Goal: Task Accomplishment & Management: Manage account settings

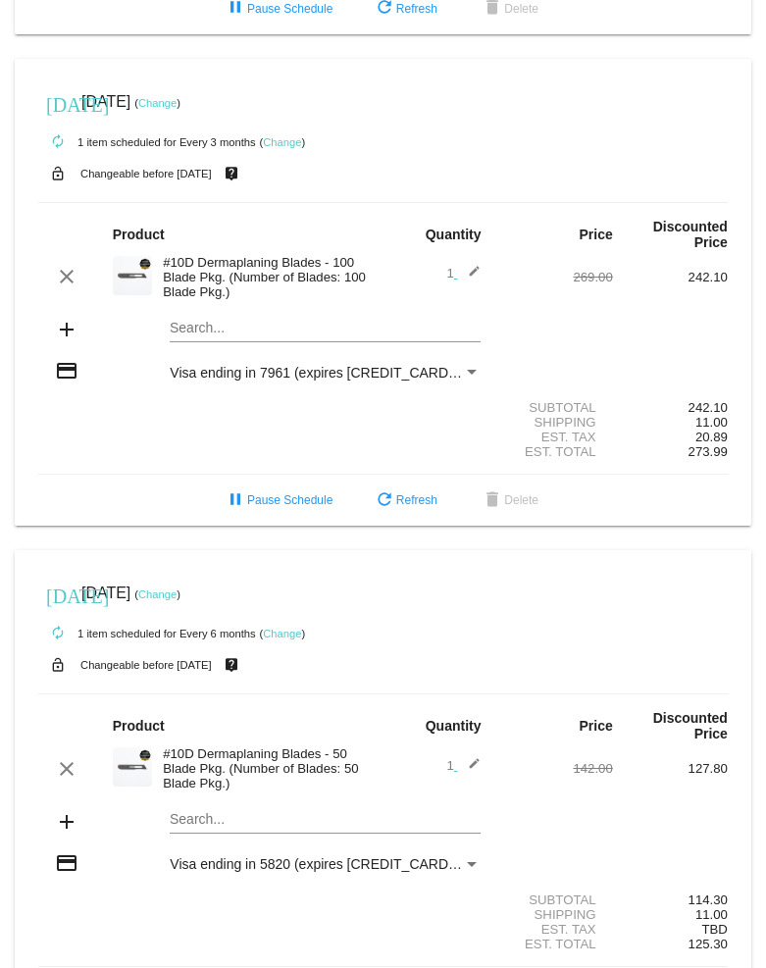
scroll to position [435, 0]
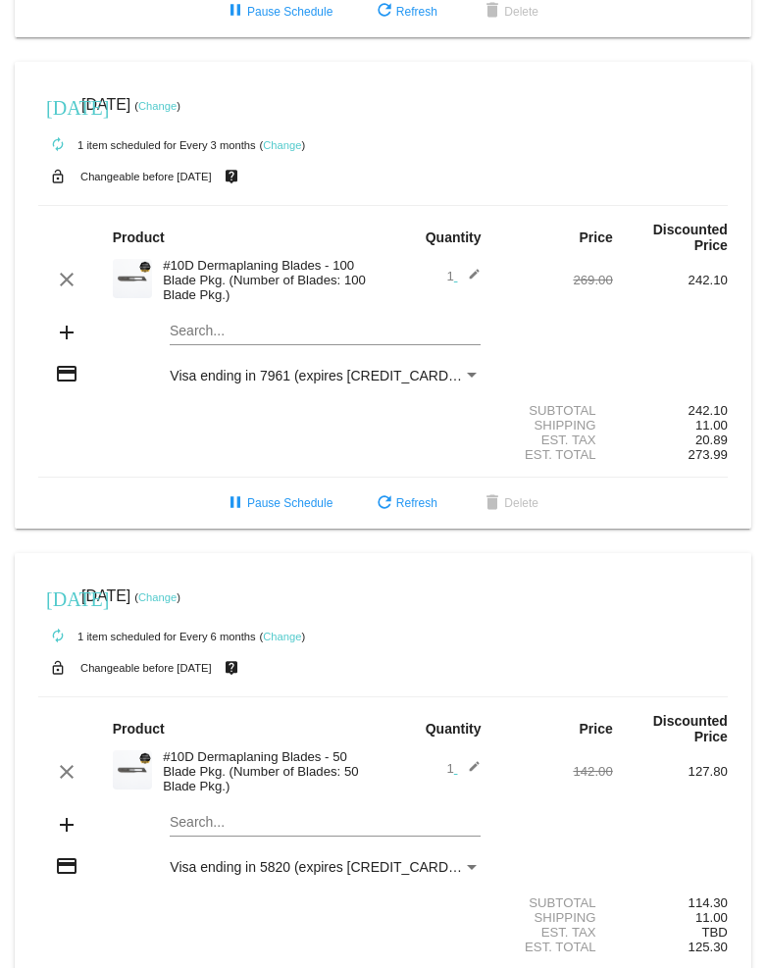
click at [176, 111] on link "Change" at bounding box center [157, 106] width 38 height 12
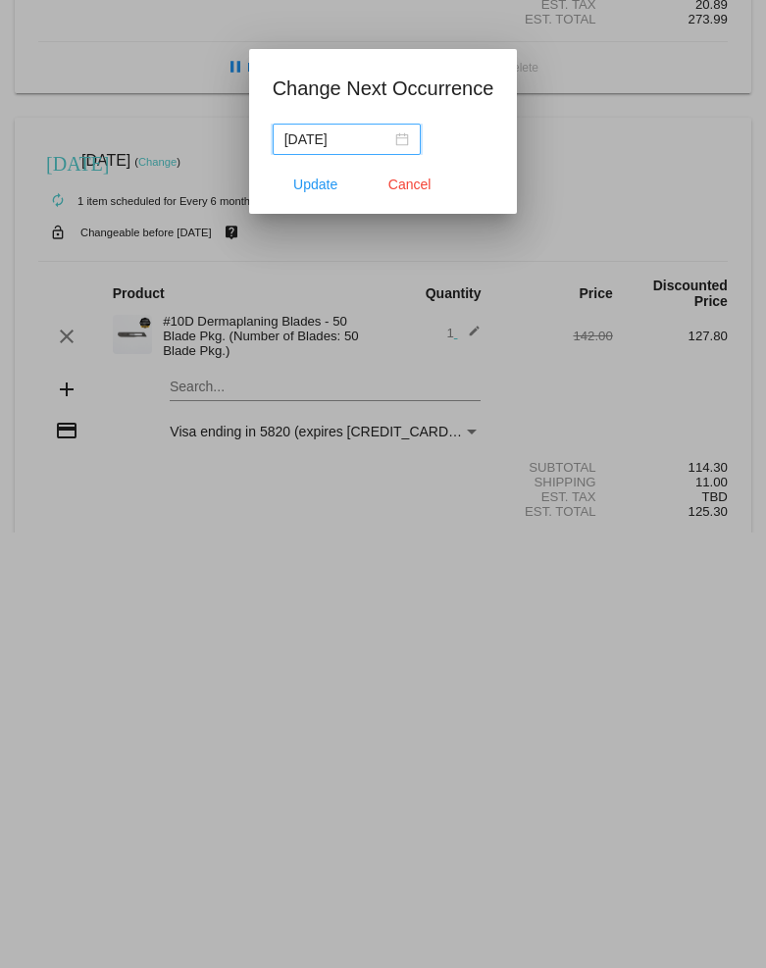
click at [395, 134] on div "[DATE]" at bounding box center [346, 139] width 124 height 22
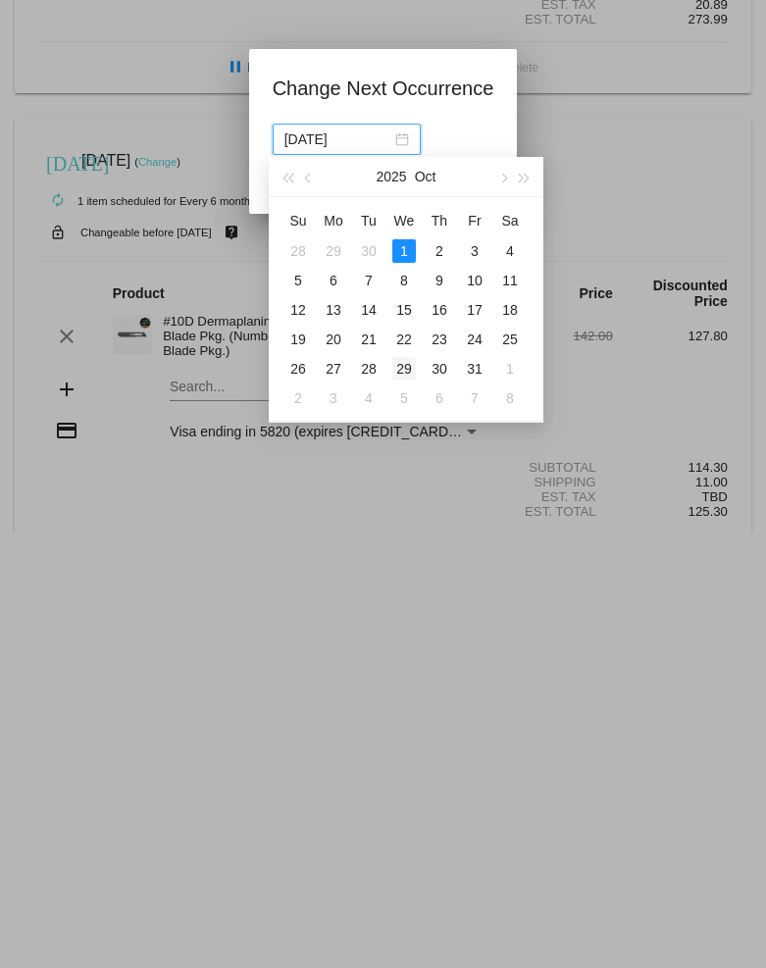
click at [402, 363] on div "29" at bounding box center [404, 369] width 24 height 24
type input "[DATE]"
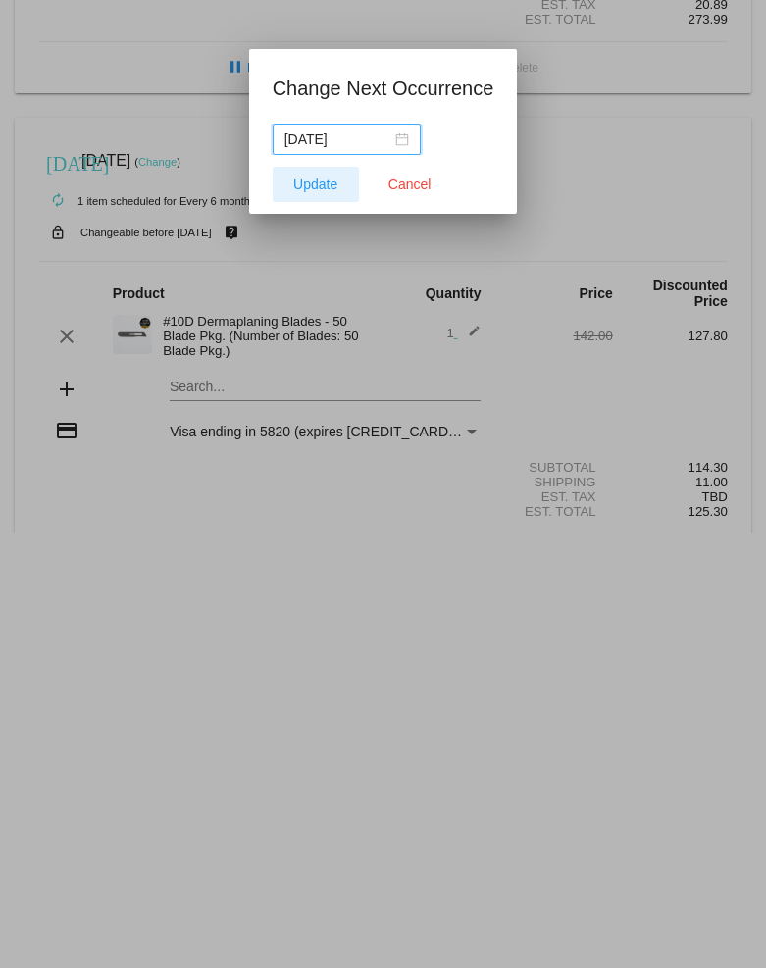
click at [316, 184] on span "Update" at bounding box center [315, 184] width 44 height 16
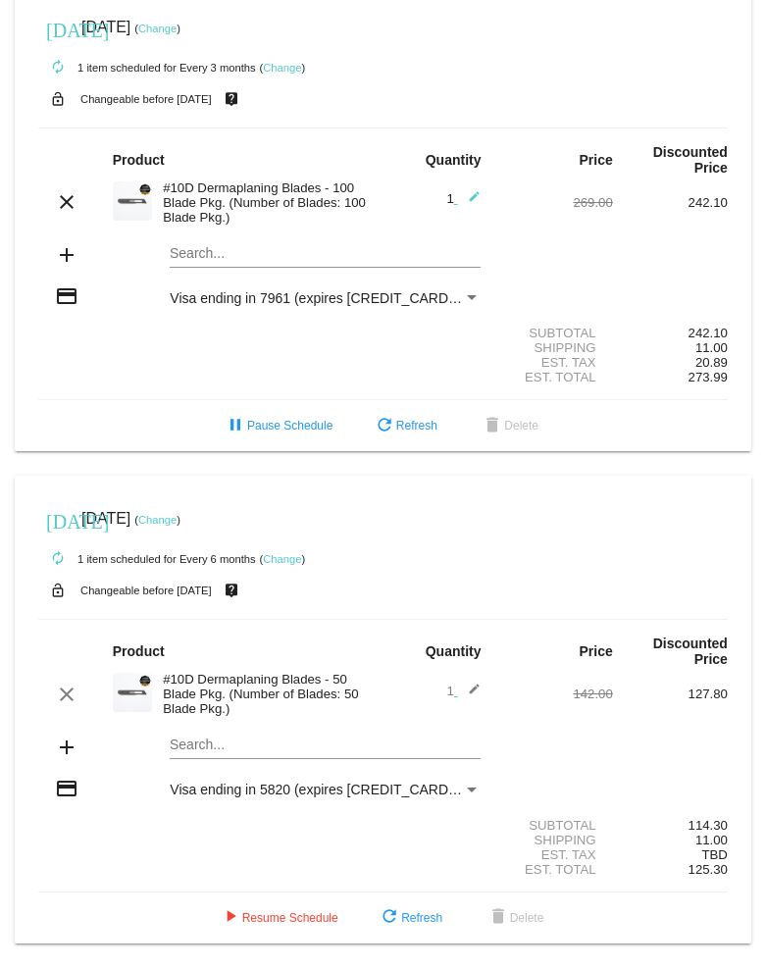
scroll to position [538, 0]
click at [176, 514] on link "Change" at bounding box center [157, 520] width 38 height 12
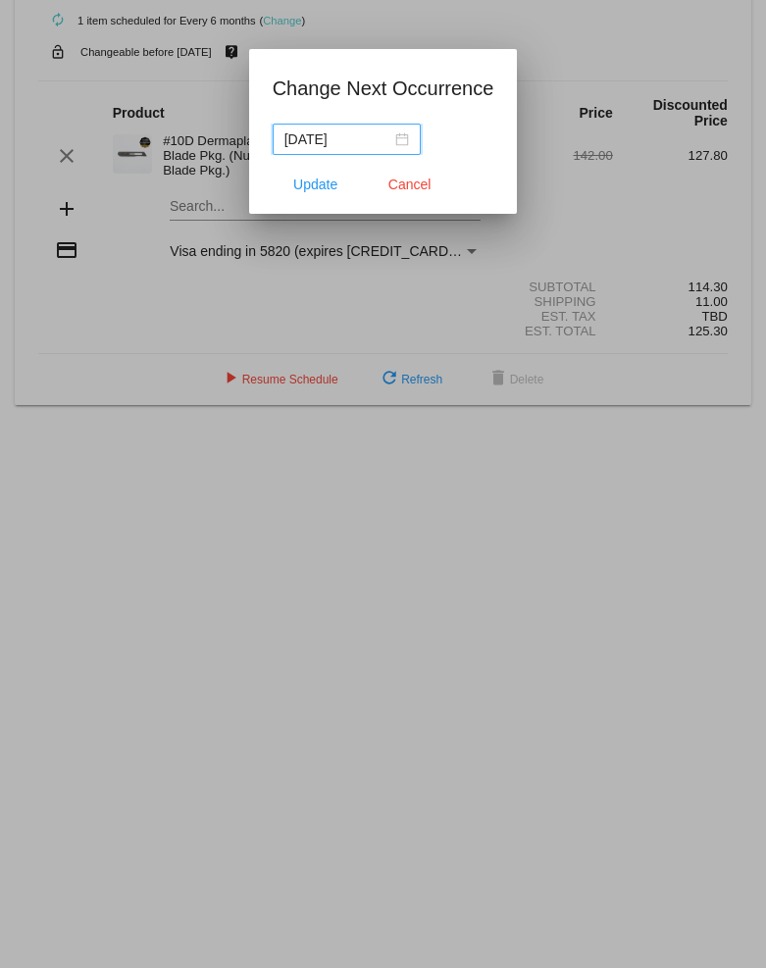
click at [395, 139] on div "[DATE]" at bounding box center [346, 139] width 124 height 22
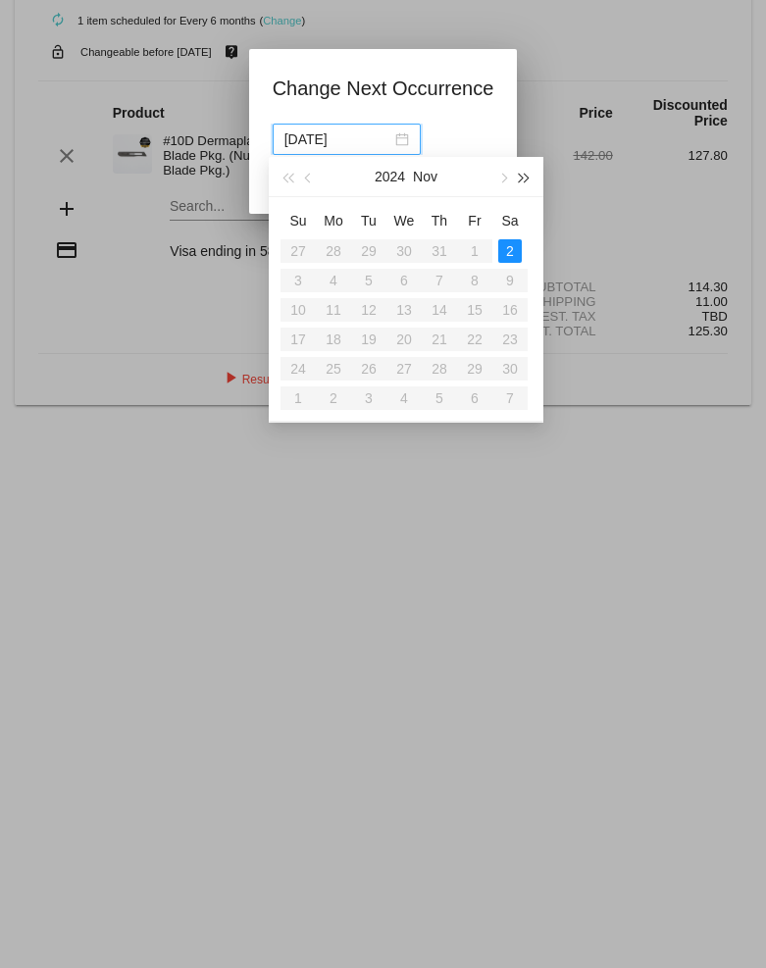
click at [521, 171] on button "button" at bounding box center [525, 176] width 22 height 39
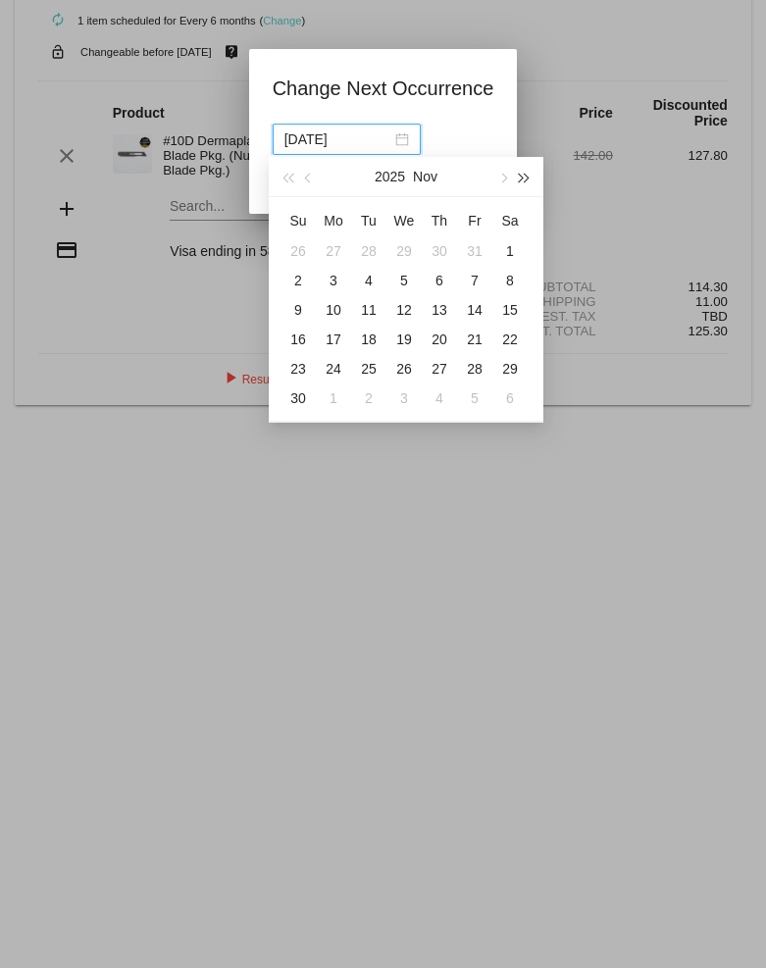
click at [521, 171] on button "button" at bounding box center [525, 176] width 22 height 39
click at [521, 172] on button "button" at bounding box center [525, 176] width 22 height 39
click at [521, 173] on button "button" at bounding box center [525, 176] width 22 height 39
click at [504, 174] on button "button" at bounding box center [502, 176] width 22 height 39
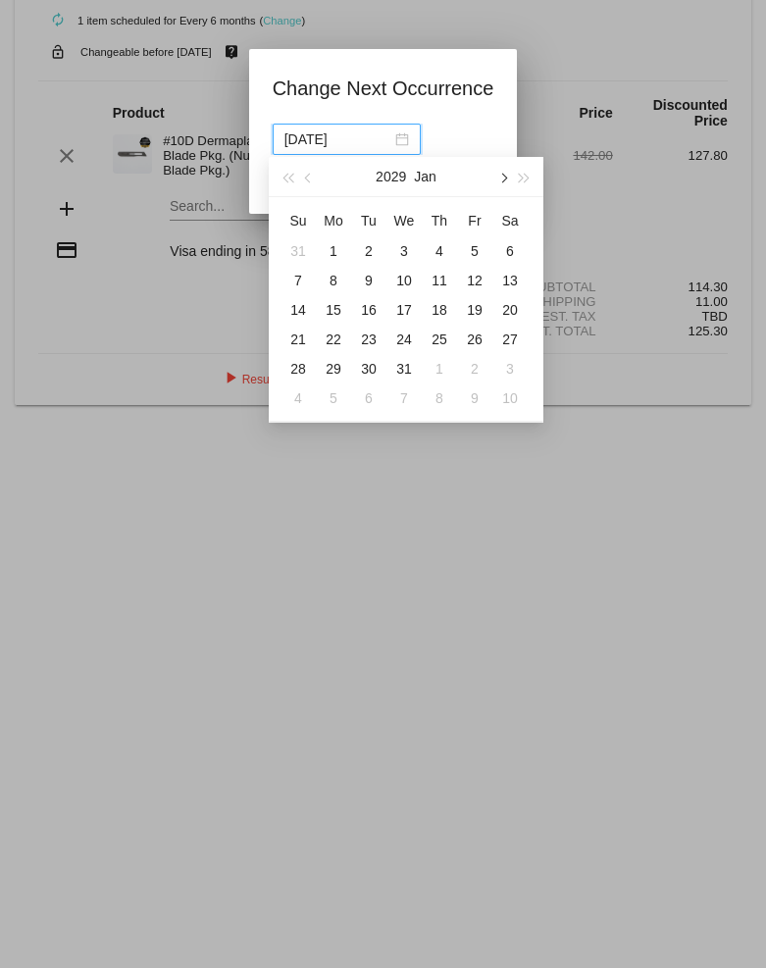
click at [504, 174] on button "button" at bounding box center [502, 176] width 22 height 39
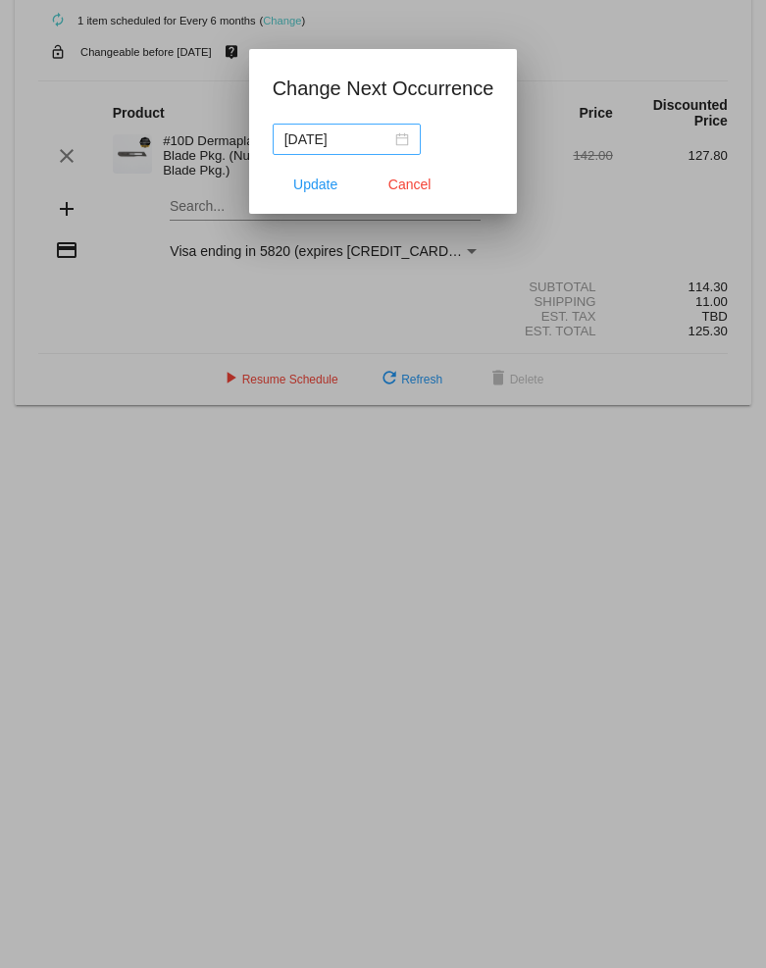
click at [396, 137] on div "[DATE]" at bounding box center [346, 139] width 124 height 22
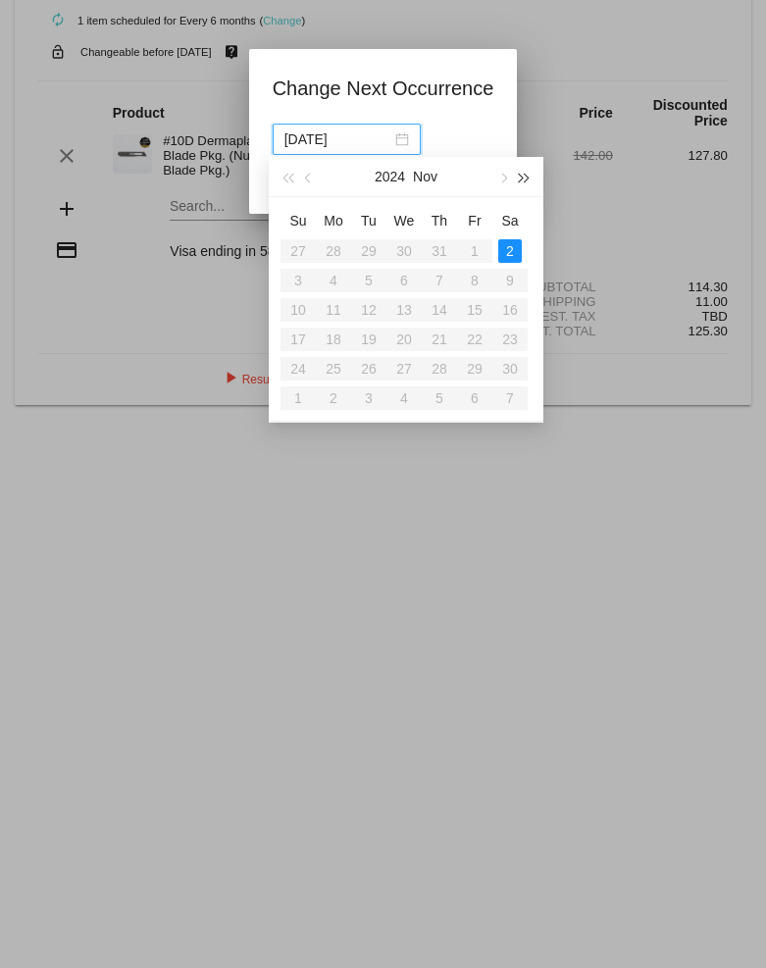
click at [529, 170] on button "button" at bounding box center [525, 176] width 22 height 39
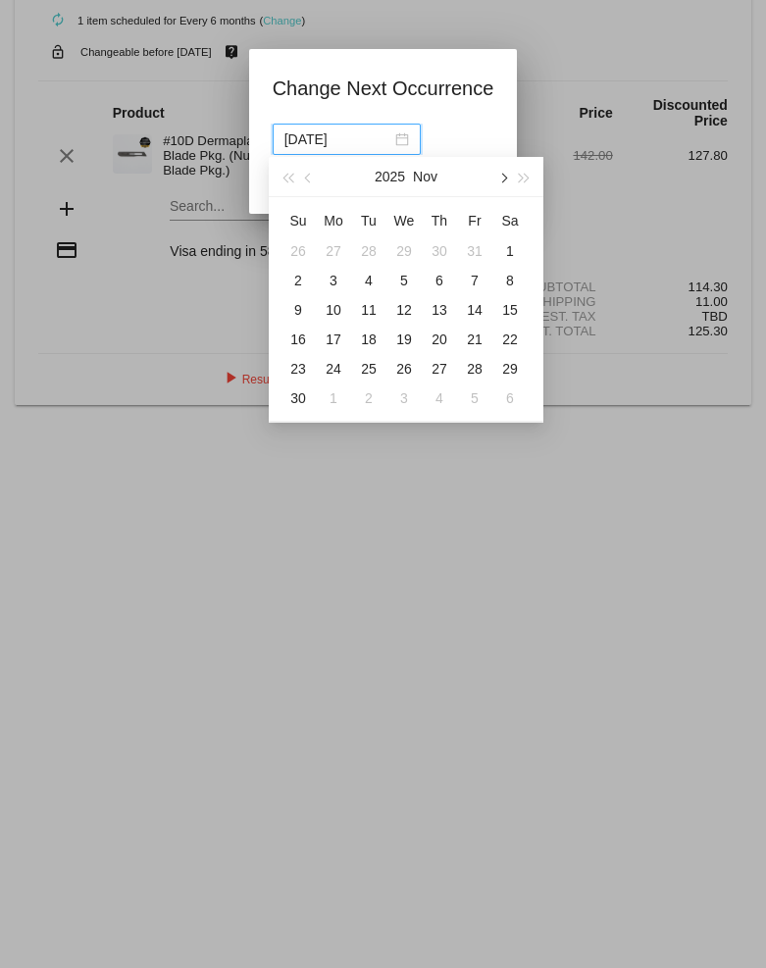
click at [503, 175] on span "button" at bounding box center [502, 179] width 10 height 10
click at [406, 367] on div "28" at bounding box center [404, 369] width 24 height 24
type input "[DATE]"
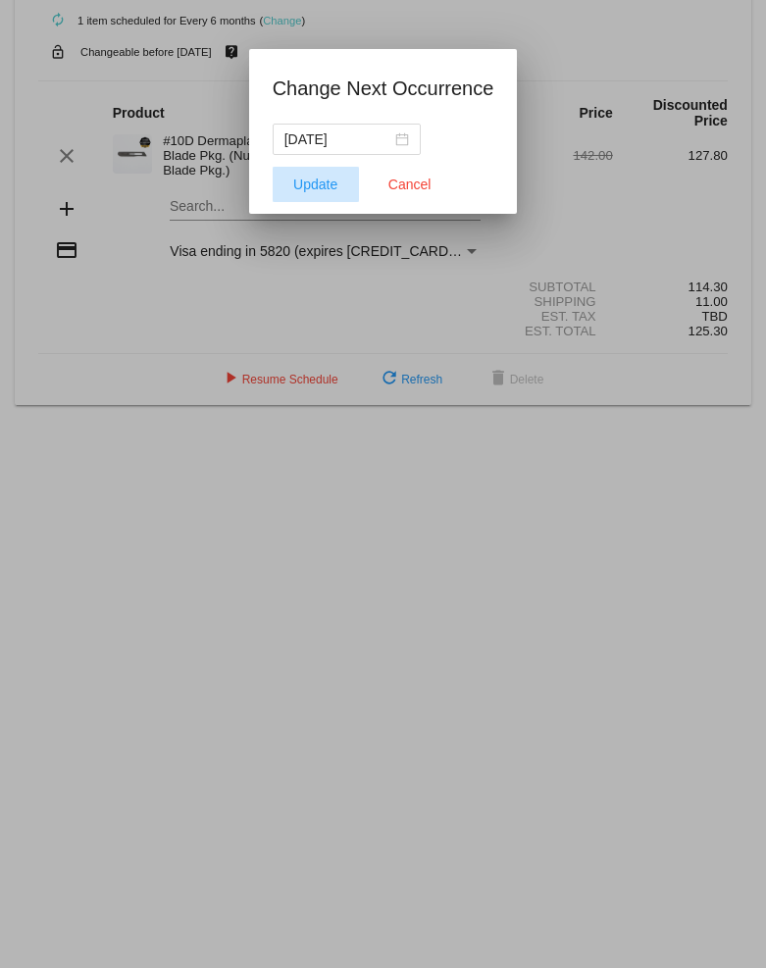
click at [314, 185] on span "Update" at bounding box center [315, 184] width 44 height 16
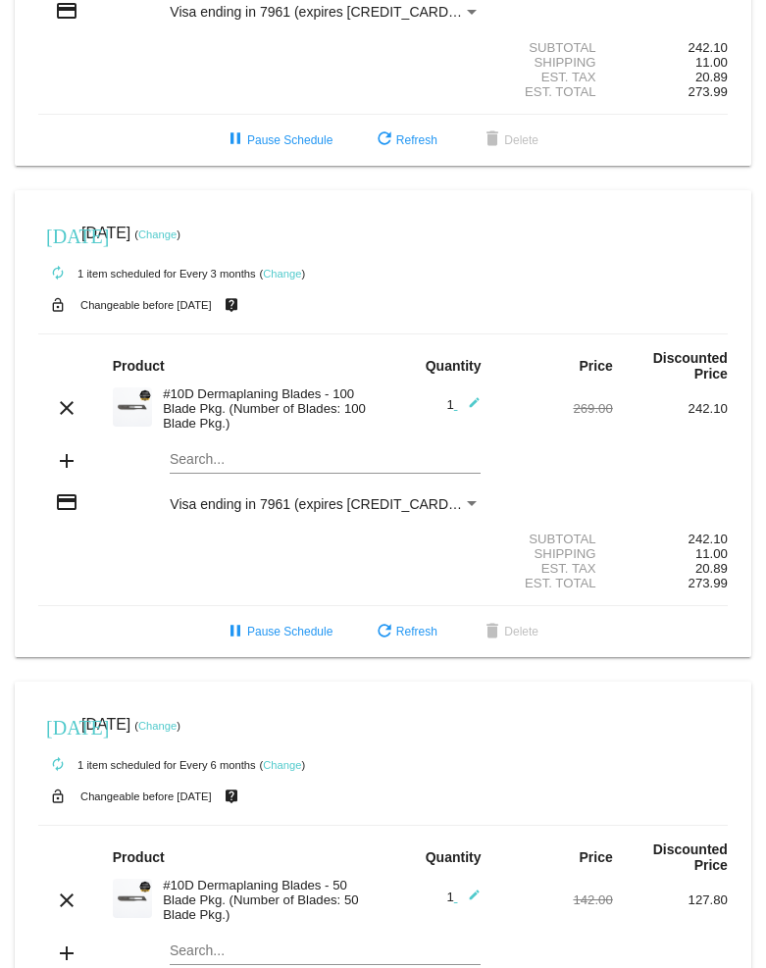
scroll to position [315, 0]
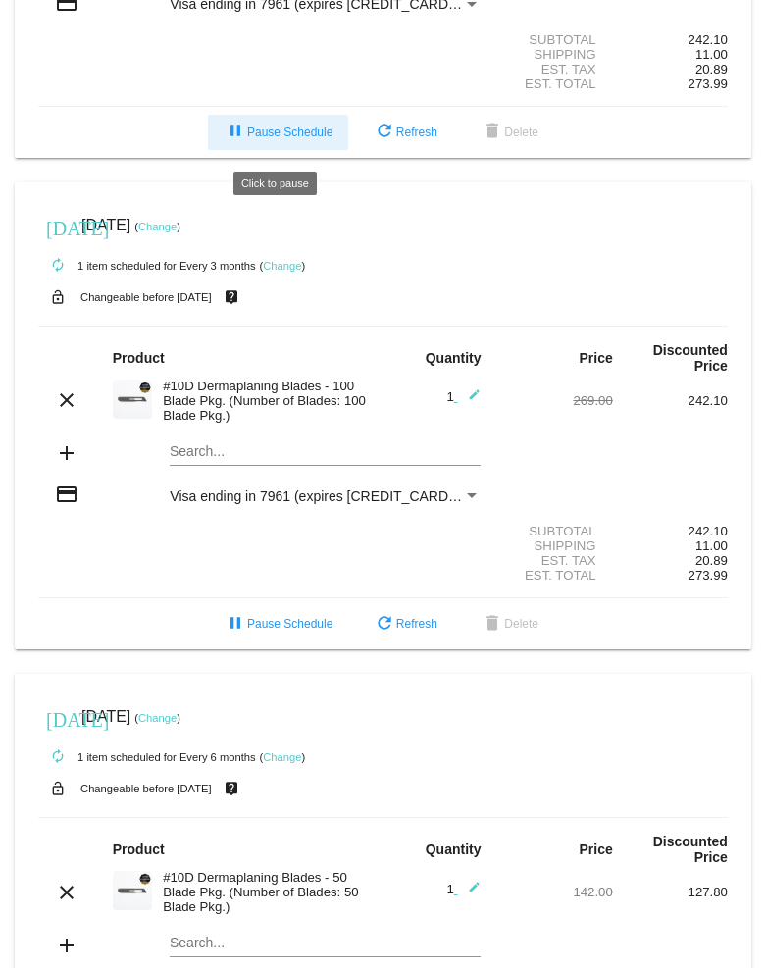
click at [257, 135] on span "pause Pause Schedule" at bounding box center [278, 132] width 109 height 14
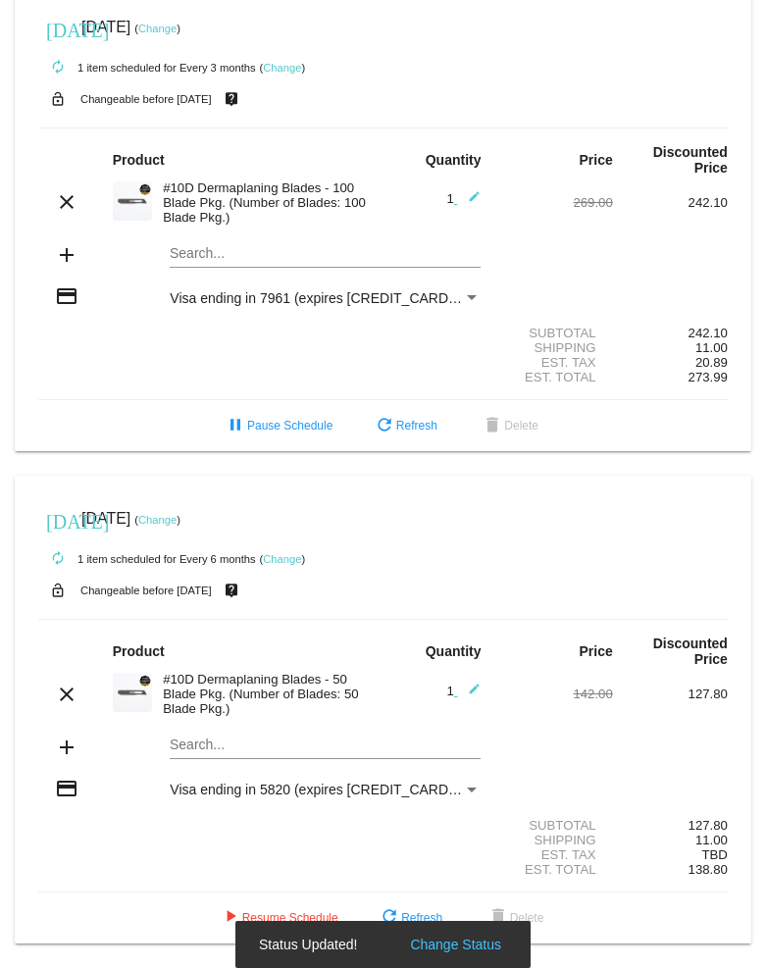
scroll to position [538, 0]
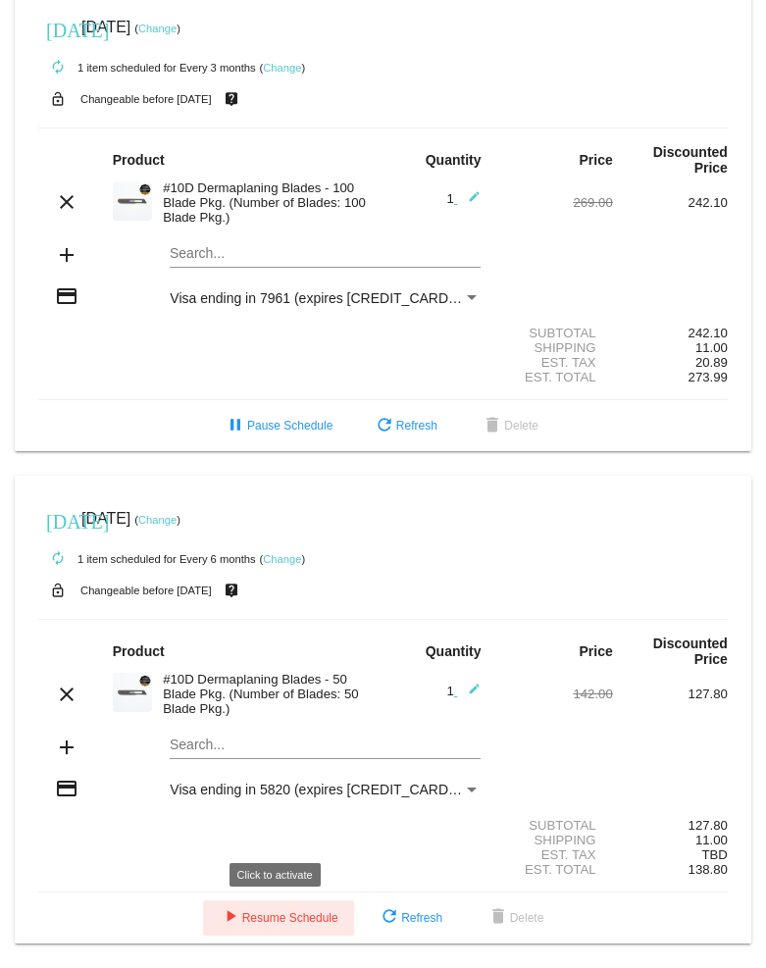
click at [247, 918] on span "play_arrow Resume Schedule" at bounding box center [279, 918] width 120 height 14
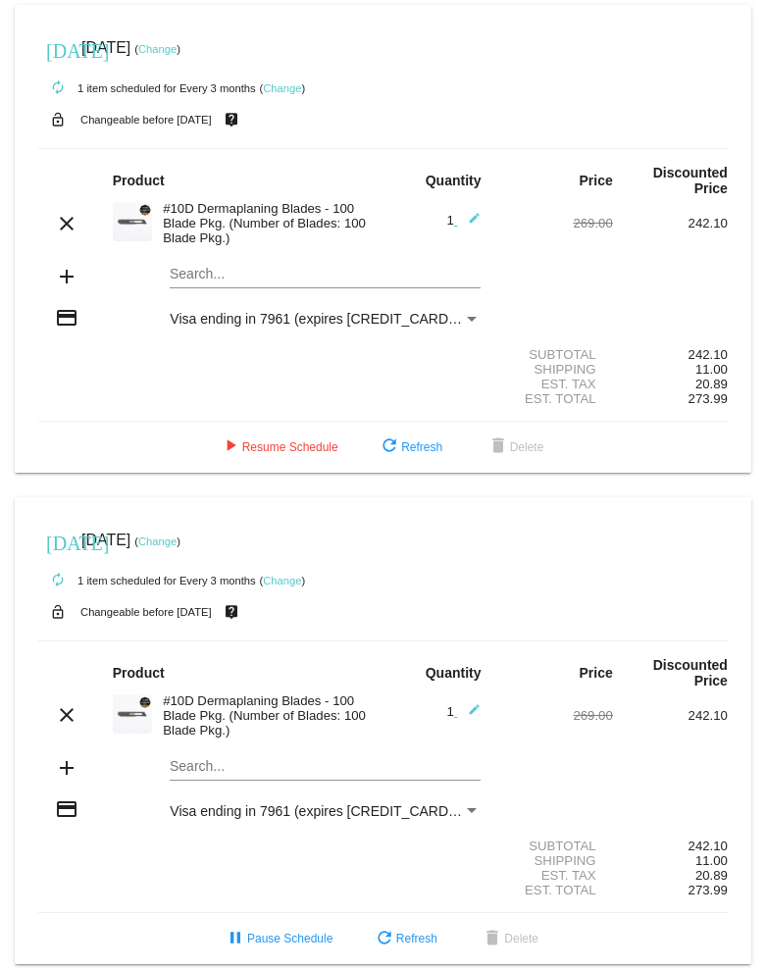
scroll to position [0, 0]
click at [504, 454] on mat-icon "delete" at bounding box center [498, 447] width 24 height 24
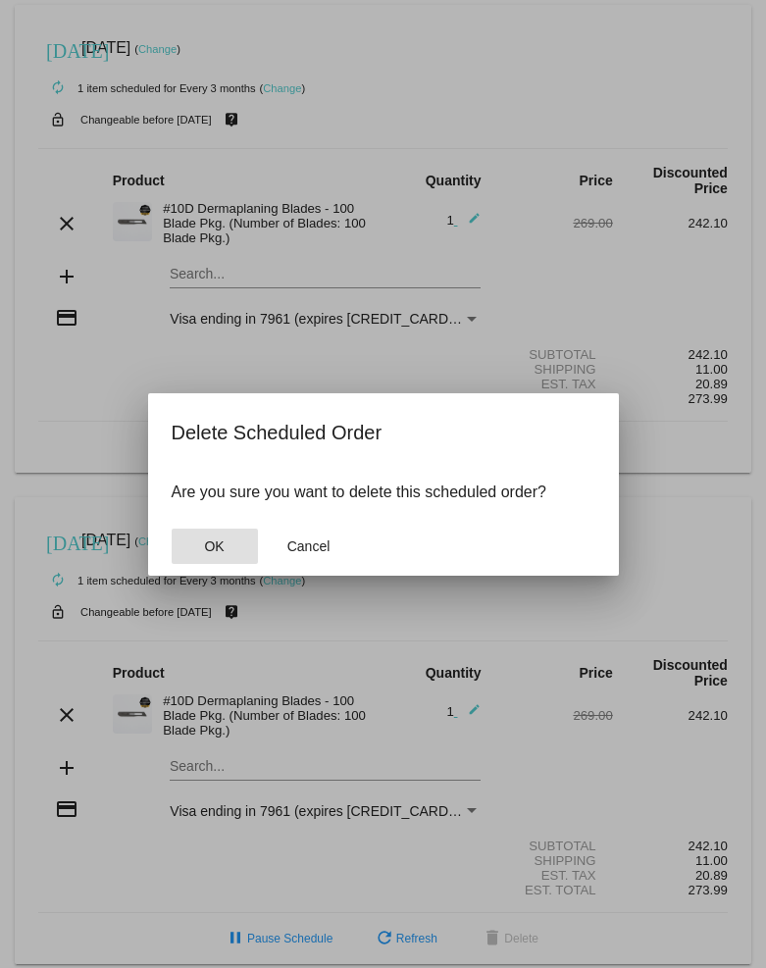
click at [208, 541] on span "OK" at bounding box center [214, 546] width 20 height 16
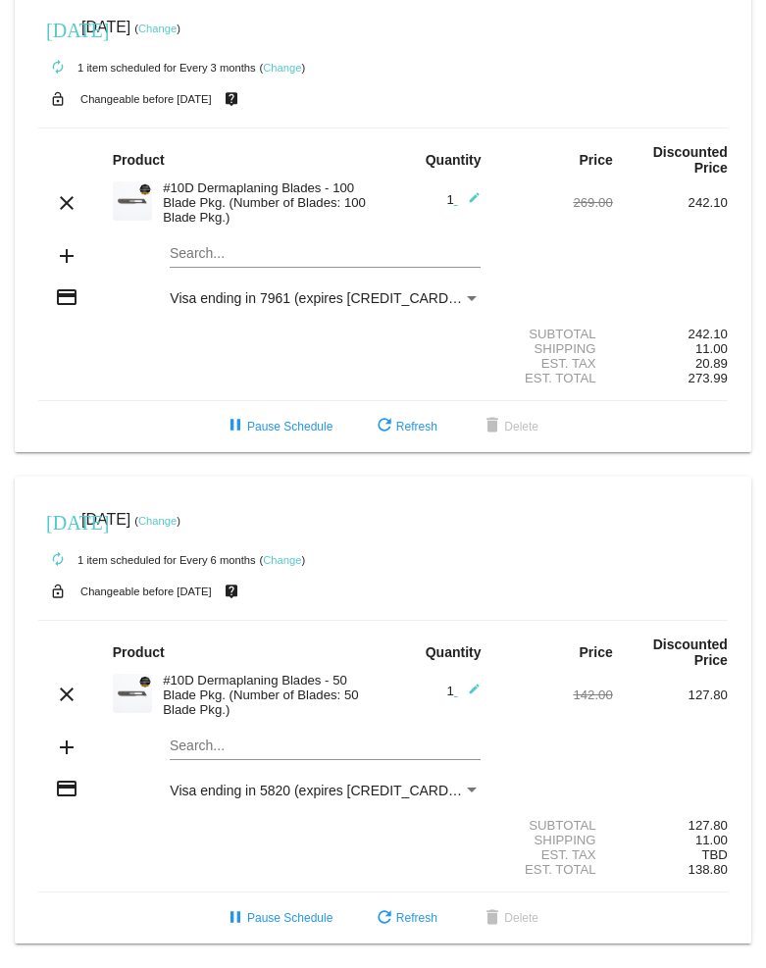
scroll to position [38, 0]
